Goal: Task Accomplishment & Management: Manage account settings

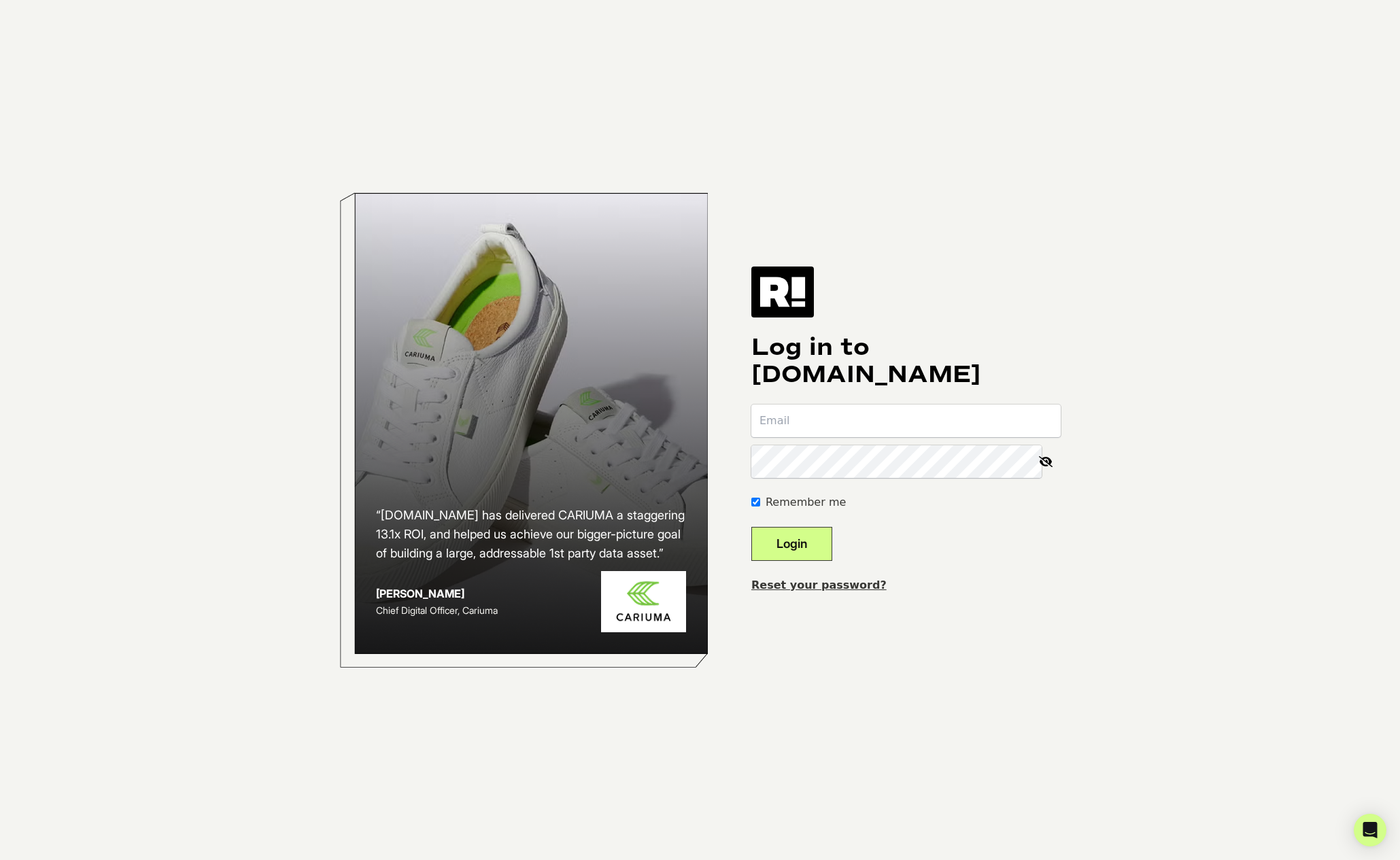
click at [844, 428] on input "email" at bounding box center [906, 421] width 310 height 33
type input "[PERSON_NAME][EMAIL_ADDRESS][DOMAIN_NAME]"
click at [806, 541] on button "Login" at bounding box center [791, 544] width 81 height 34
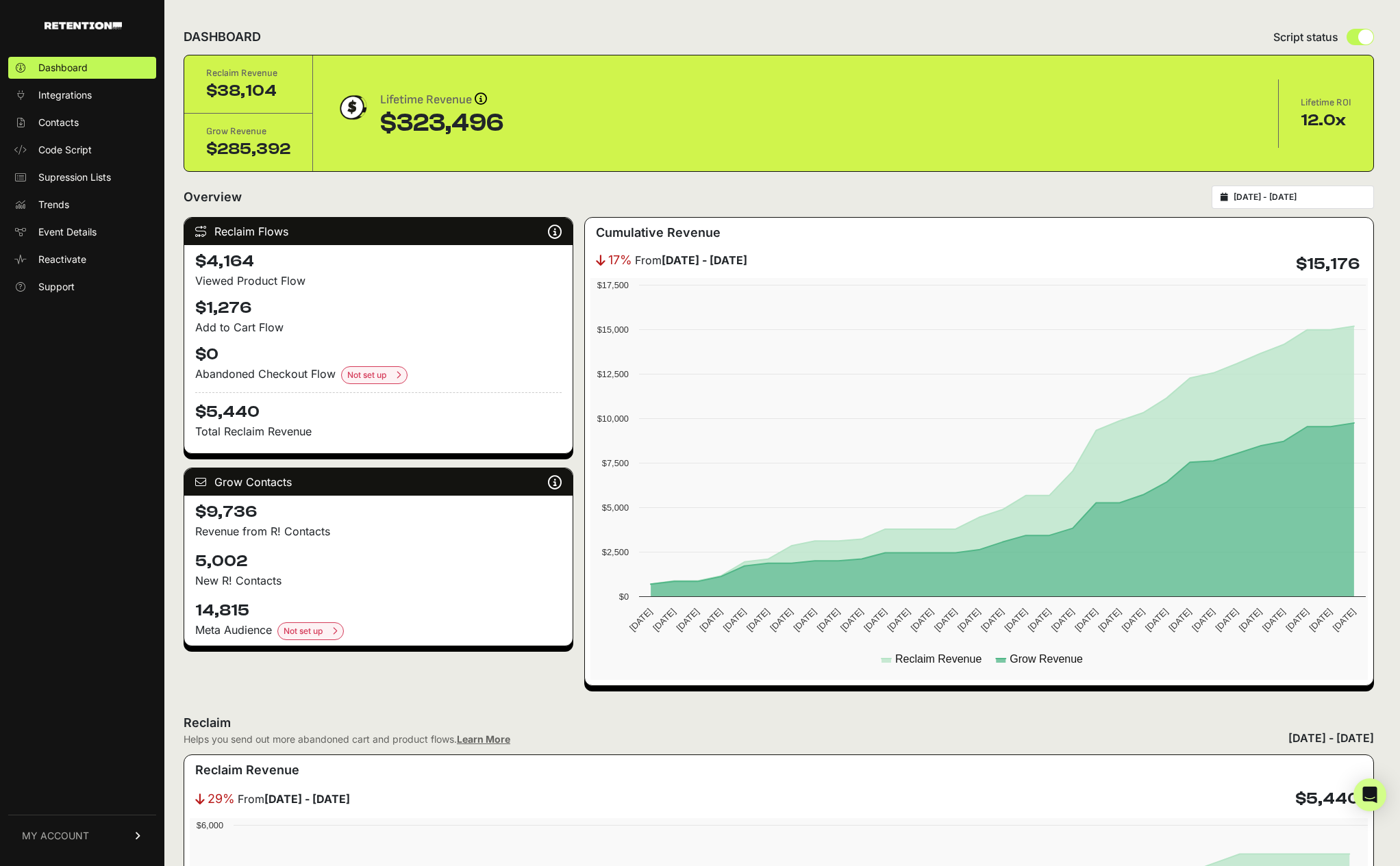
click at [113, 840] on link "MY ACCOUNT" at bounding box center [82, 835] width 148 height 42
click at [73, 92] on span "Integrations" at bounding box center [65, 95] width 54 height 14
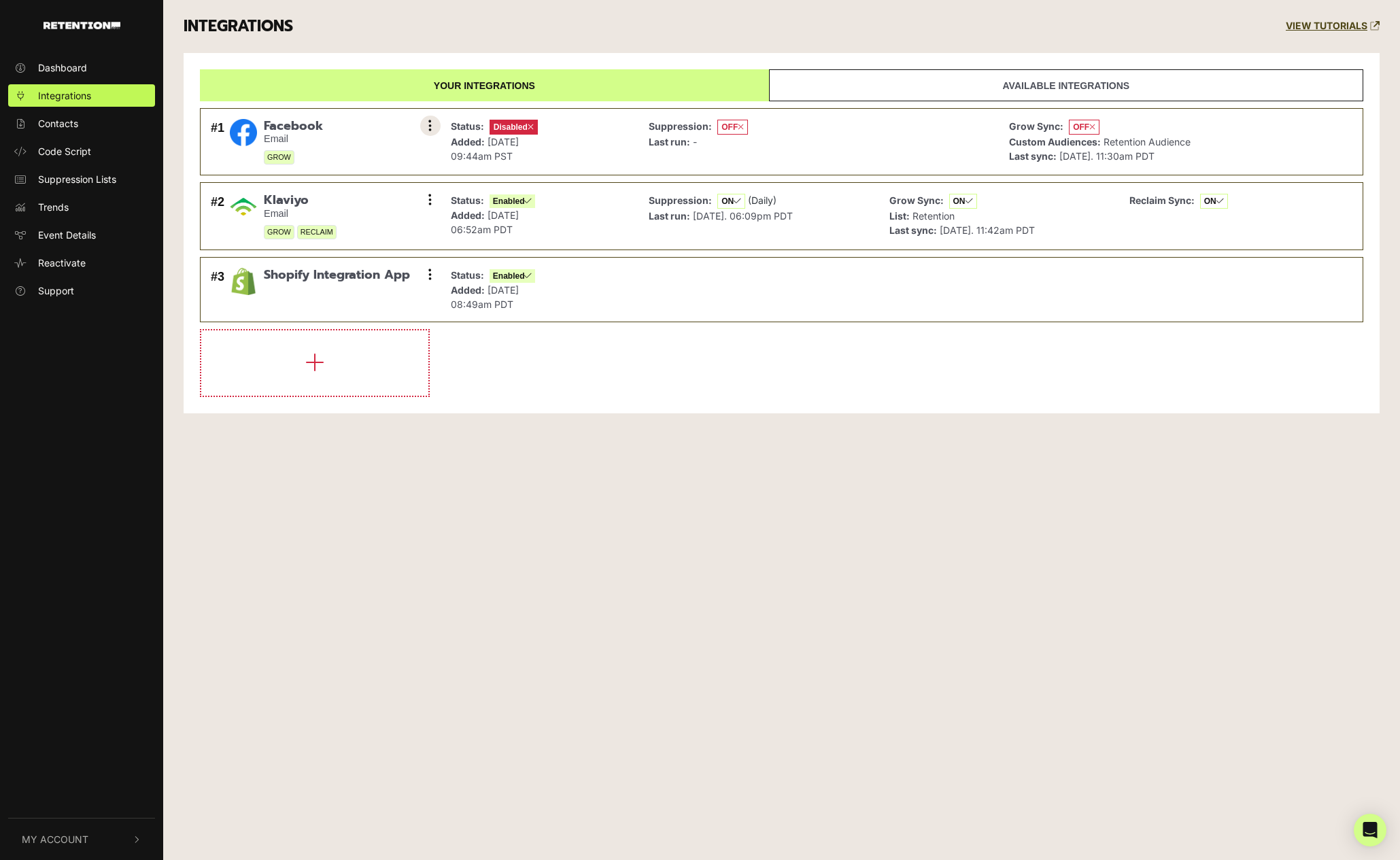
click at [437, 128] on button at bounding box center [430, 126] width 21 height 21
click at [345, 132] on link "Settings" at bounding box center [347, 127] width 129 height 30
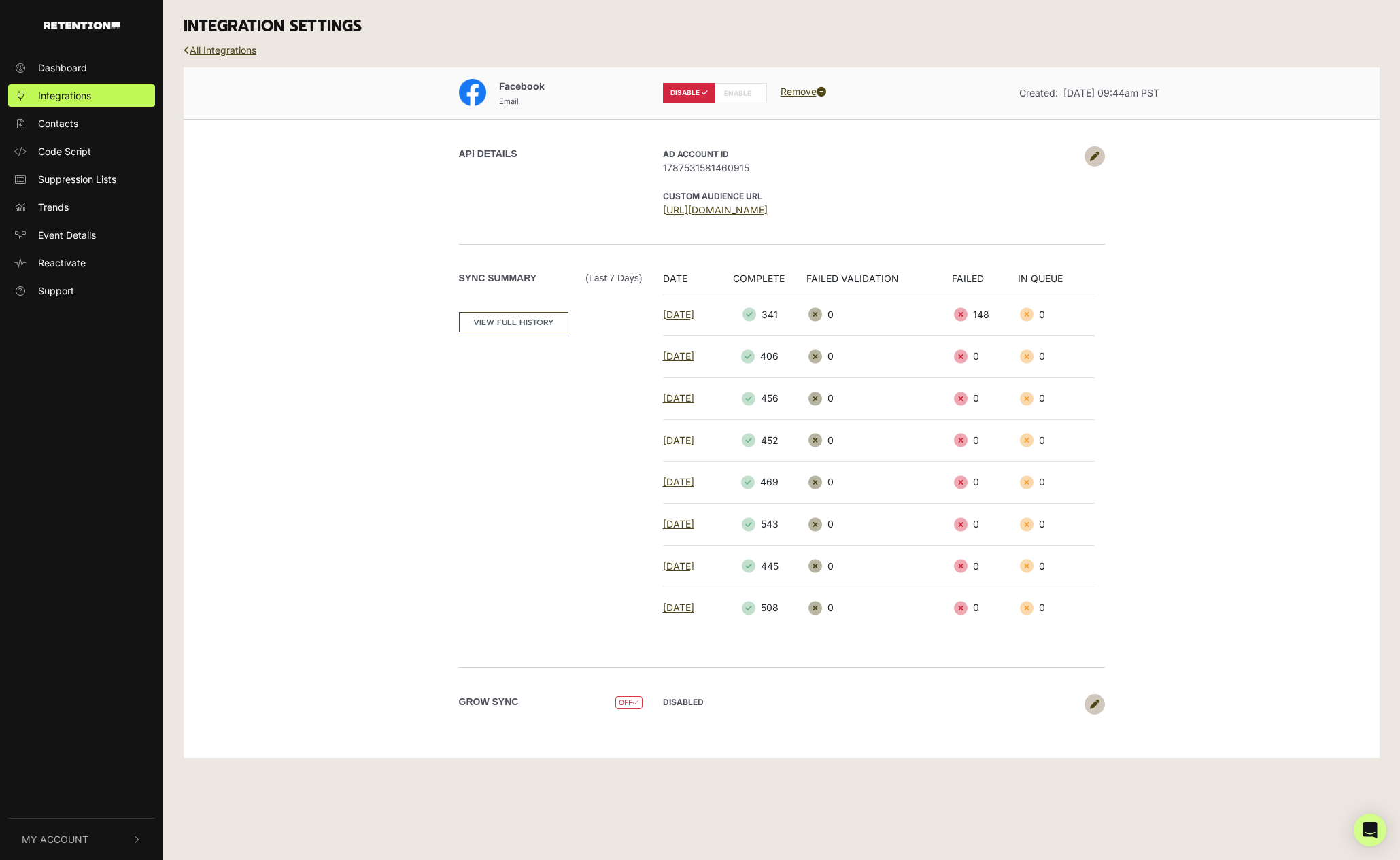
click at [1094, 158] on icon at bounding box center [1095, 156] width 10 height 10
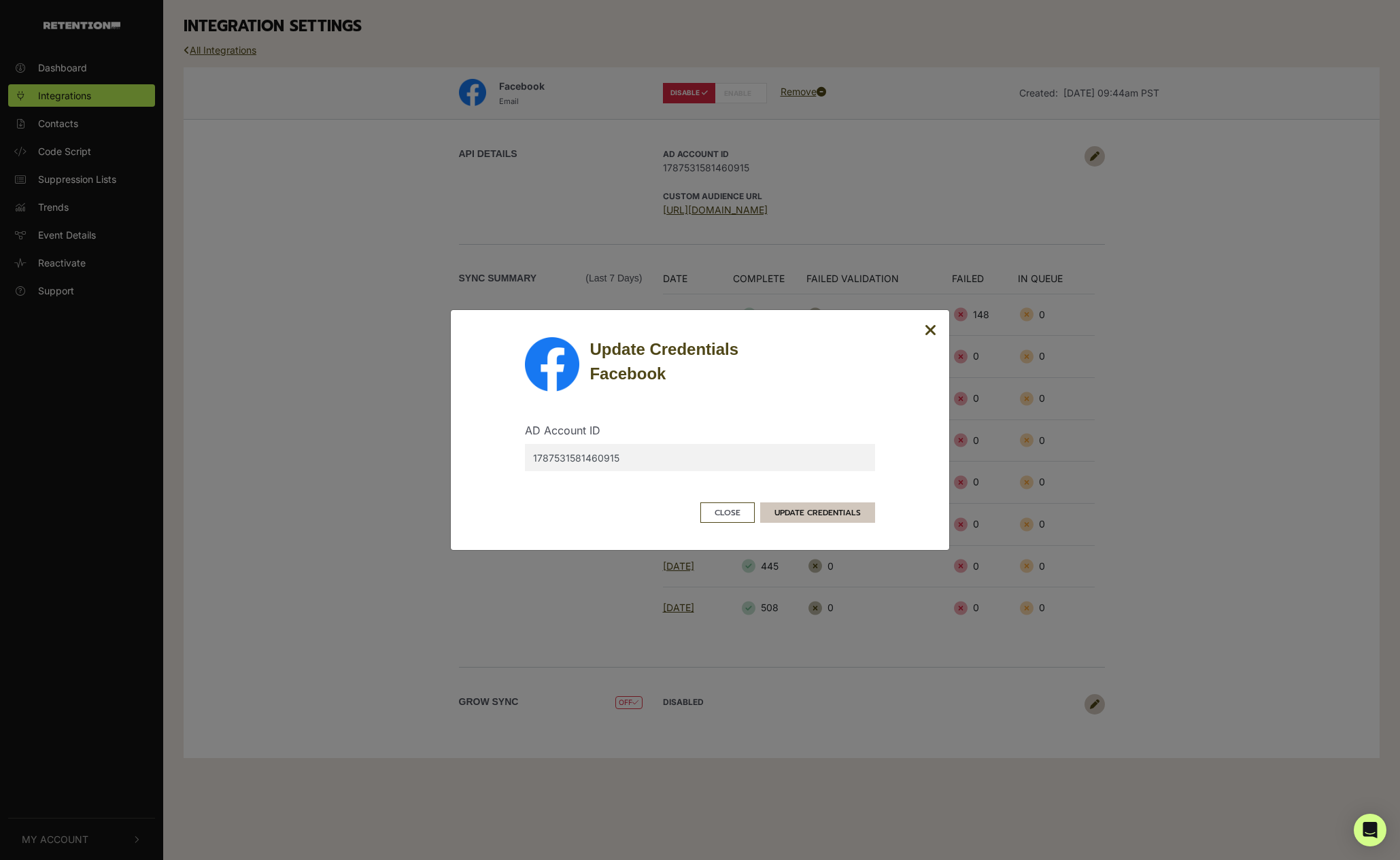
click at [858, 515] on button "UPDATE CREDENTIALS" at bounding box center [817, 512] width 115 height 21
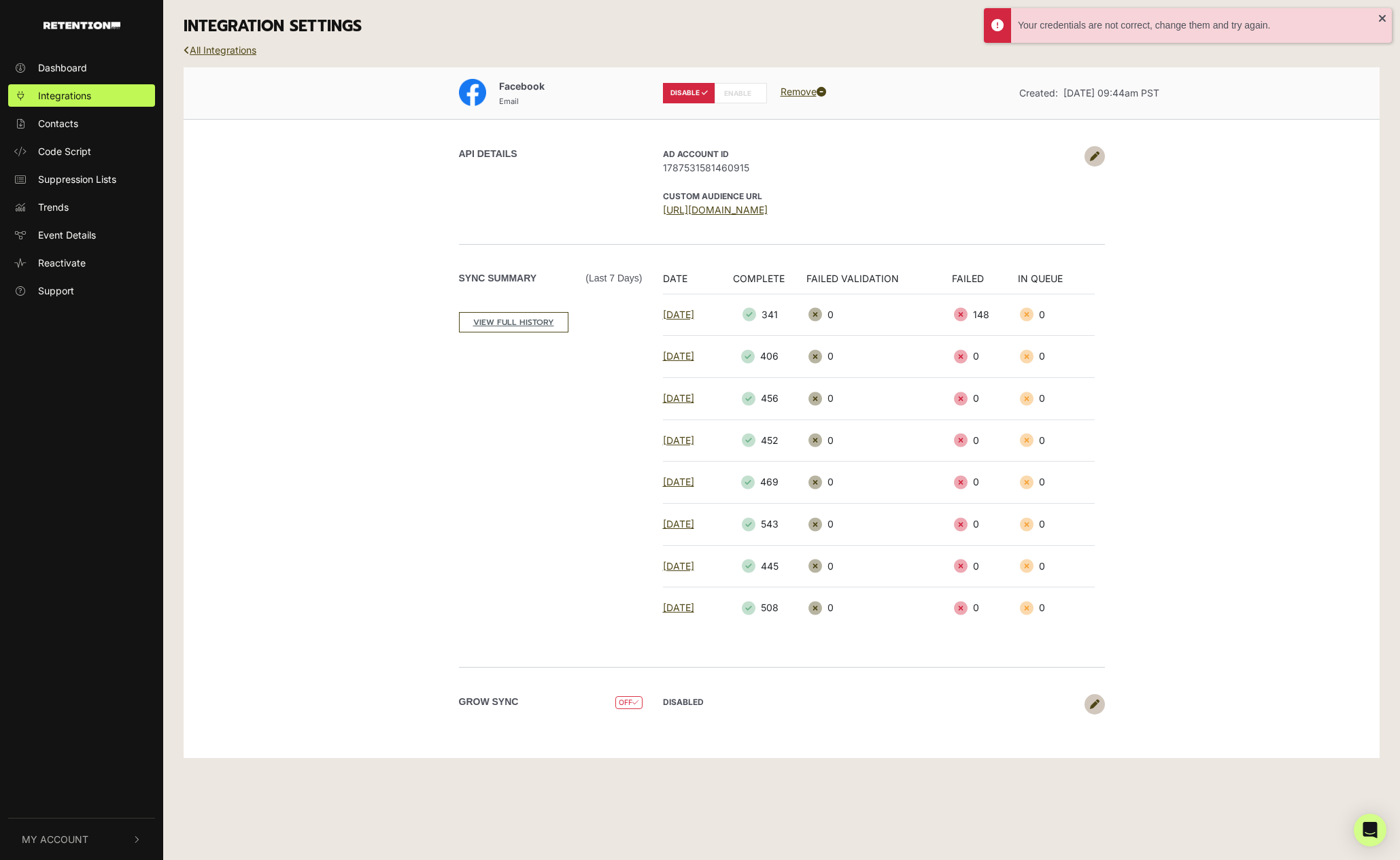
click at [727, 86] on label "ENABLE" at bounding box center [741, 93] width 53 height 21
radio input "false"
radio input "true"
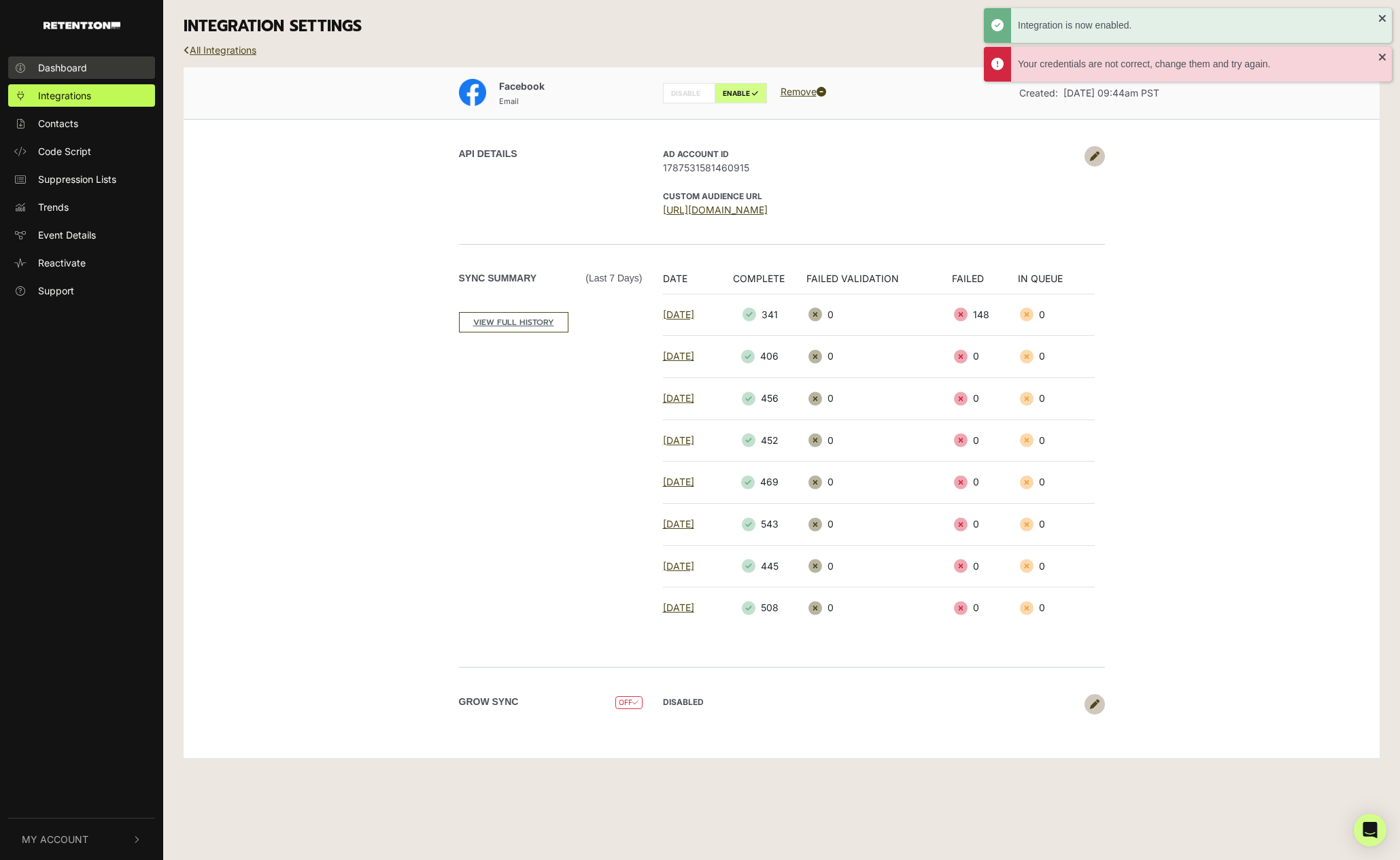
click at [56, 69] on span "Dashboard" at bounding box center [62, 68] width 49 height 14
